Goal: Navigation & Orientation: Find specific page/section

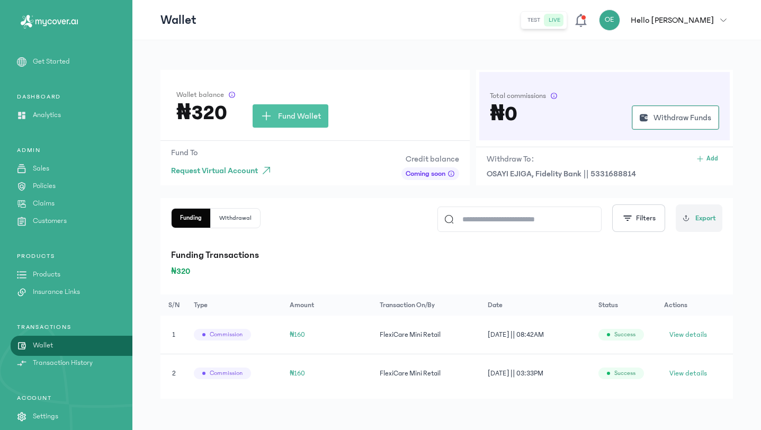
click at [588, 20] on icon at bounding box center [581, 20] width 15 height 15
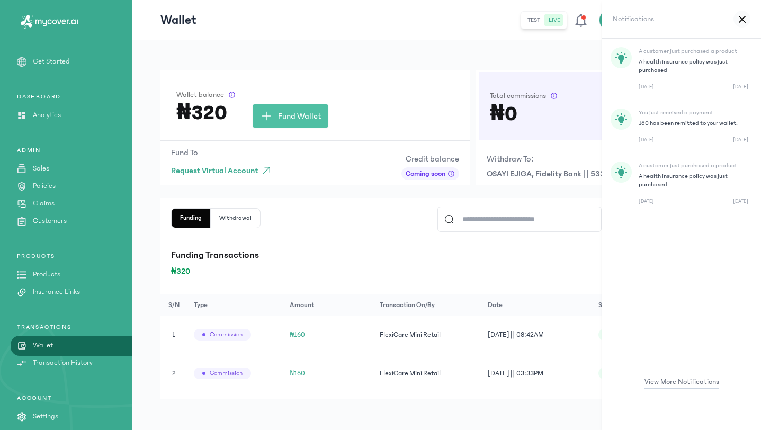
click at [509, 51] on div "Wallet balance ₦320 Fund Wallet Fund To Request Virtual Account Credit balance …" at bounding box center [446, 236] width 629 height 392
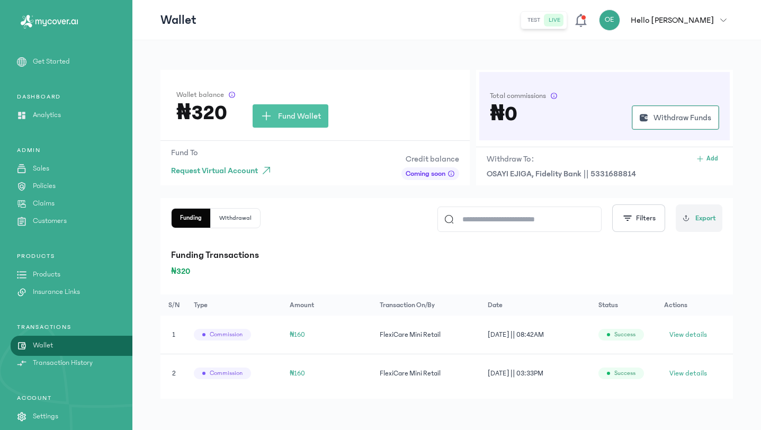
click at [48, 172] on p "Sales" at bounding box center [41, 168] width 16 height 11
